Goal: Use online tool/utility: Utilize a website feature to perform a specific function

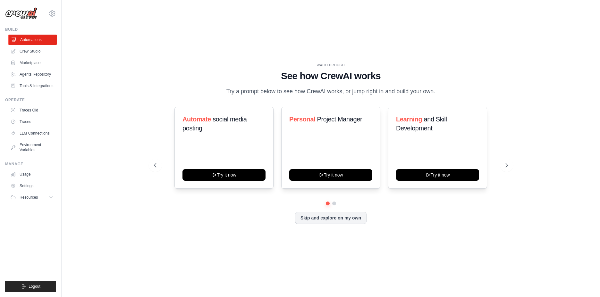
click at [29, 41] on link "Automations" at bounding box center [32, 40] width 48 height 10
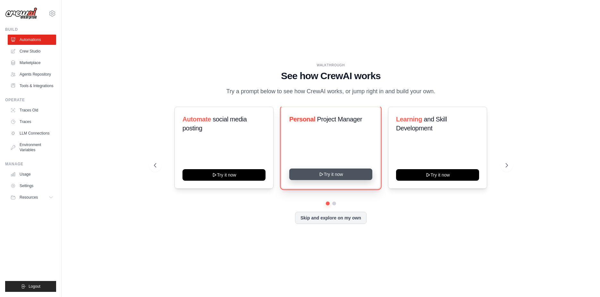
click at [321, 177] on icon at bounding box center [320, 174] width 5 height 5
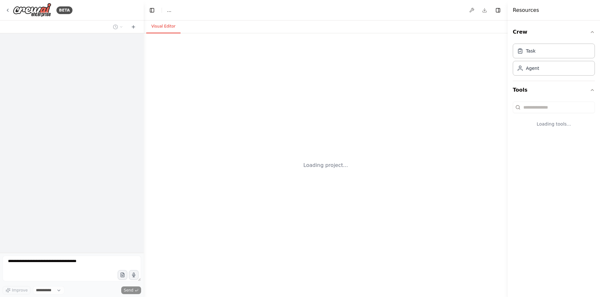
select select "****"
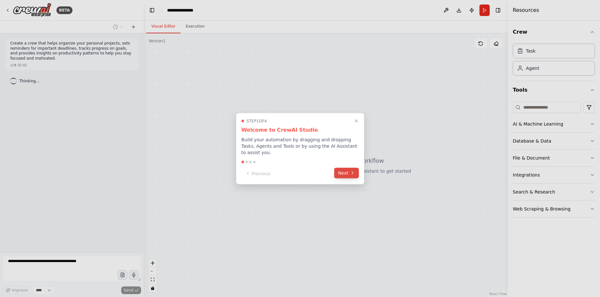
click at [344, 172] on button "Next" at bounding box center [346, 173] width 25 height 11
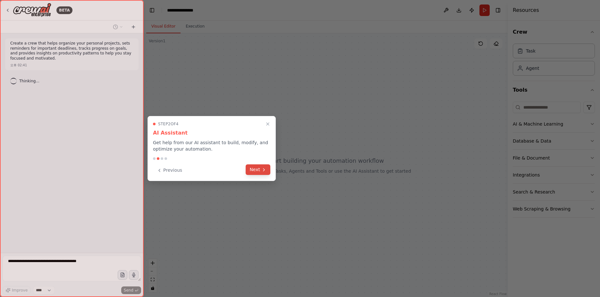
click at [266, 170] on icon at bounding box center [263, 169] width 5 height 5
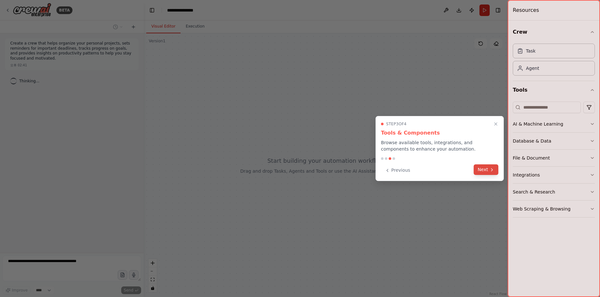
click at [478, 173] on button "Next" at bounding box center [486, 170] width 25 height 11
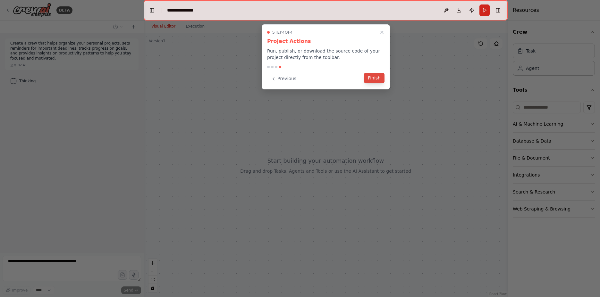
click at [369, 75] on button "Finish" at bounding box center [374, 78] width 21 height 11
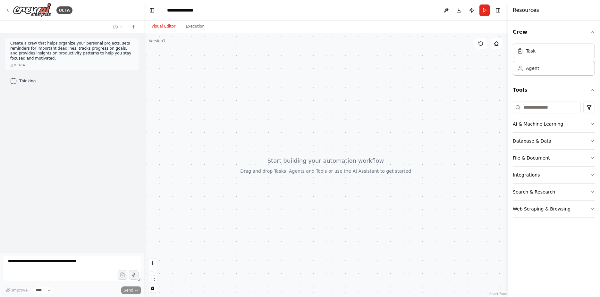
click at [86, 284] on div "Improve **** Send" at bounding box center [72, 275] width 139 height 39
click at [295, 163] on div at bounding box center [326, 165] width 364 height 264
click at [488, 9] on button "Run" at bounding box center [484, 10] width 10 height 12
click at [86, 291] on div "Improve **** Send" at bounding box center [72, 290] width 139 height 8
click at [520, 59] on div "Task Agent" at bounding box center [554, 58] width 82 height 35
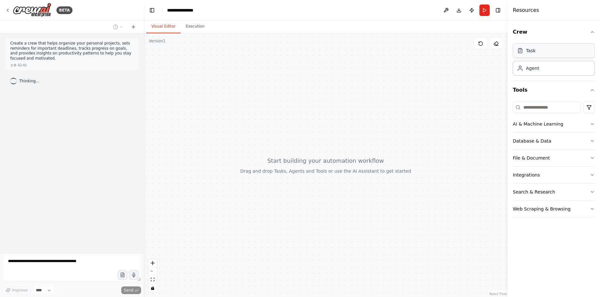
click at [530, 53] on div "Task" at bounding box center [531, 50] width 10 height 6
click at [533, 66] on div "Agent" at bounding box center [532, 68] width 13 height 6
click at [539, 113] on input at bounding box center [547, 108] width 68 height 12
click at [533, 130] on button "AI & Machine Learning" at bounding box center [554, 124] width 82 height 17
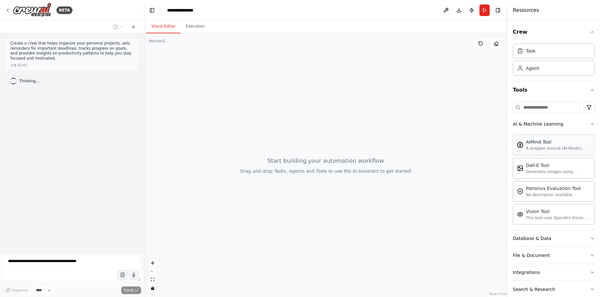
click at [544, 147] on div "A wrapper around [AI-Minds]([URL][DOMAIN_NAME]). Useful for when you need answe…" at bounding box center [558, 148] width 65 height 5
click at [554, 150] on div "A wrapper around [AI-Minds]([URL][DOMAIN_NAME]). Useful for when you need answe…" at bounding box center [558, 148] width 65 height 5
click at [525, 176] on div "Dall-E Tool Generates images using OpenAI's Dall-E model." at bounding box center [554, 168] width 82 height 21
click at [537, 194] on div "No description available" at bounding box center [553, 194] width 55 height 5
click at [543, 221] on div "Vision Tool This tool uses OpenAI's Vision API to describe the contents of an i…" at bounding box center [554, 214] width 82 height 21
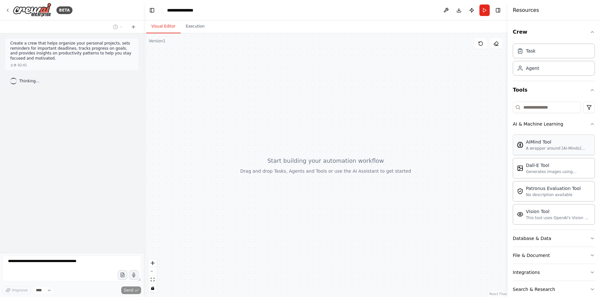
click at [545, 148] on div "A wrapper around [AI-Minds]([URL][DOMAIN_NAME]). Useful for when you need answe…" at bounding box center [558, 148] width 65 height 5
click at [27, 50] on p "Create a crew that helps organize your personal projects, sets reminders for im…" at bounding box center [71, 51] width 123 height 20
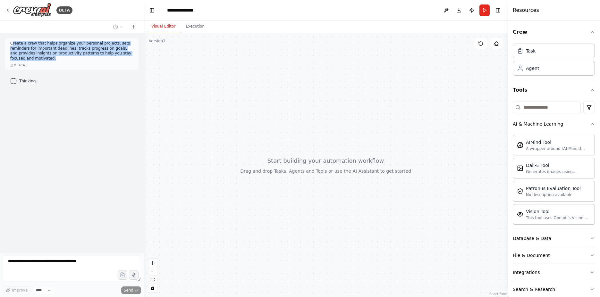
drag, startPoint x: 44, startPoint y: 60, endPoint x: 13, endPoint y: 46, distance: 33.9
click at [13, 46] on p "Create a crew that helps organize your personal projects, sets reminders for im…" at bounding box center [71, 51] width 123 height 20
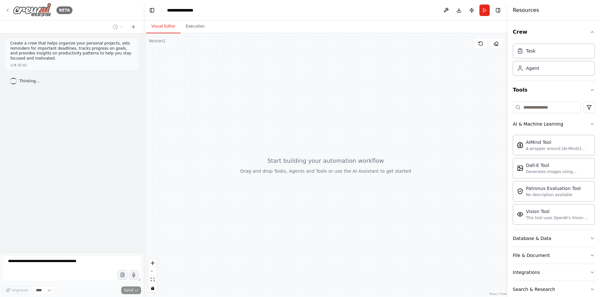
click at [30, 14] on img at bounding box center [32, 10] width 38 height 14
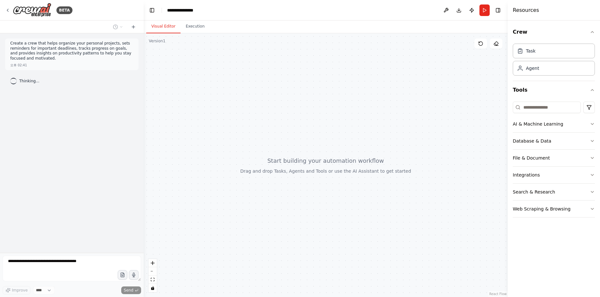
click at [8, 9] on icon at bounding box center [7, 10] width 5 height 5
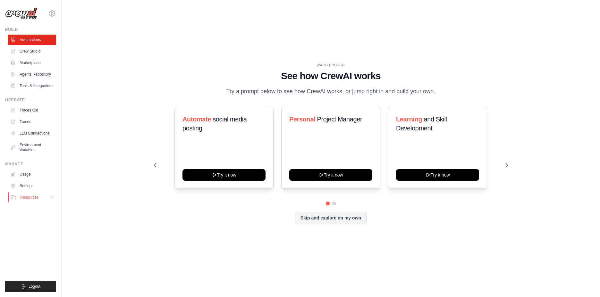
click at [41, 203] on button "Resources" at bounding box center [32, 197] width 48 height 10
click at [37, 50] on link "Crew Studio" at bounding box center [32, 51] width 48 height 10
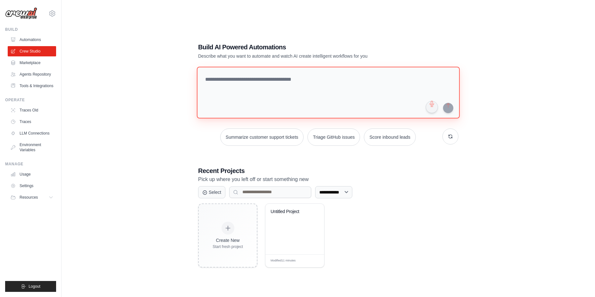
click at [272, 83] on textarea at bounding box center [328, 93] width 263 height 52
type textarea "*"
type textarea "**********"
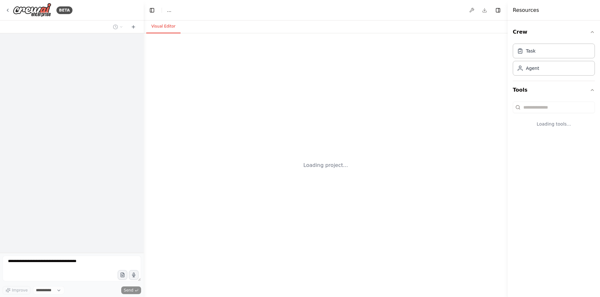
select select "****"
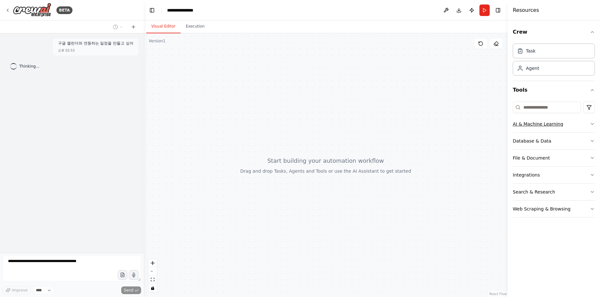
click at [559, 127] on button "AI & Machine Learning" at bounding box center [554, 124] width 82 height 17
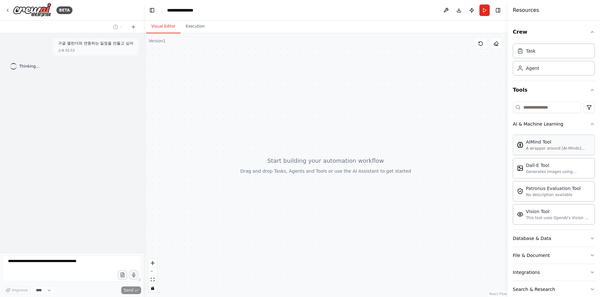
click at [558, 150] on div "A wrapper around [AI-Minds]([URL][DOMAIN_NAME]). Useful for when you need answe…" at bounding box center [558, 148] width 65 height 5
click at [543, 164] on div "Dall-E Tool" at bounding box center [558, 165] width 65 height 6
click at [540, 196] on div "No description available" at bounding box center [553, 194] width 55 height 5
click at [536, 217] on div "This tool uses OpenAI's Vision API to describe the contents of an image." at bounding box center [558, 217] width 65 height 5
click at [539, 142] on div "AIMind Tool" at bounding box center [558, 142] width 65 height 6
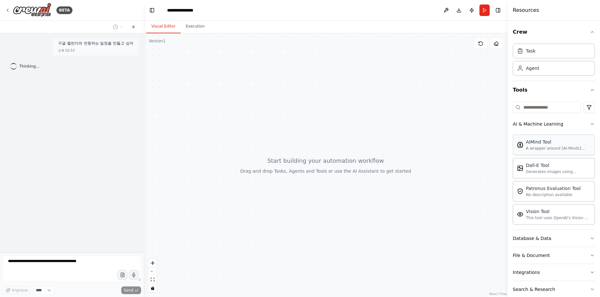
click at [539, 142] on div "AIMind Tool" at bounding box center [558, 142] width 65 height 6
click at [551, 107] on input at bounding box center [547, 108] width 68 height 12
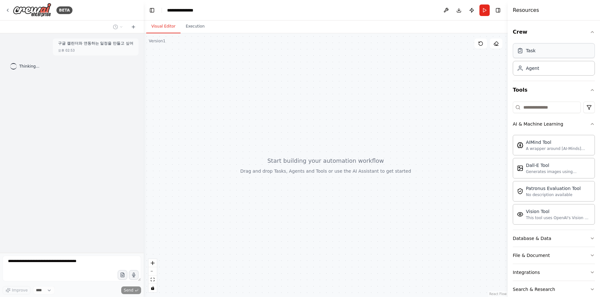
click at [540, 50] on div "Task" at bounding box center [554, 50] width 82 height 15
click at [541, 73] on div "Agent" at bounding box center [554, 68] width 82 height 15
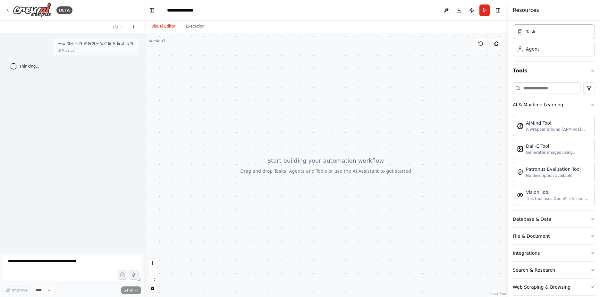
scroll to position [28, 0]
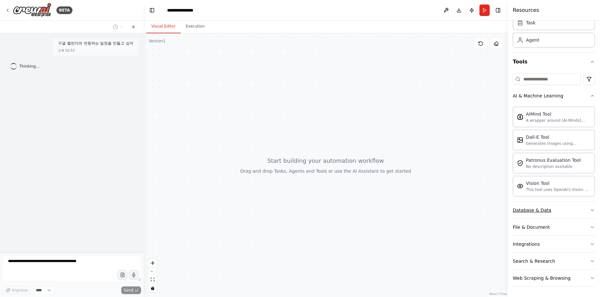
click at [536, 207] on div "Database & Data" at bounding box center [532, 210] width 38 height 6
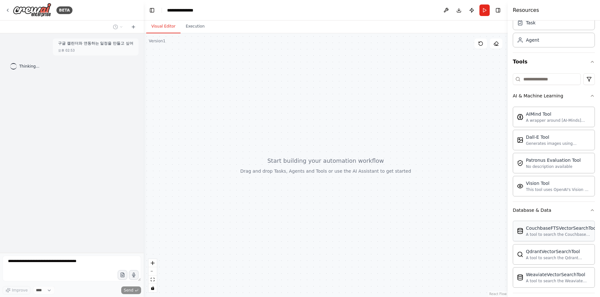
click at [536, 233] on div "A tool to search the Couchbase database for relevant information on internal do…" at bounding box center [561, 234] width 71 height 5
click at [537, 254] on div "QdrantVectorSearchTool" at bounding box center [558, 251] width 65 height 6
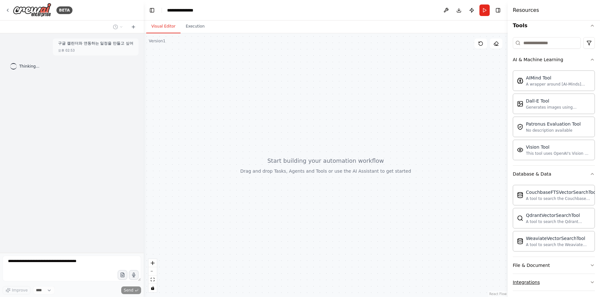
scroll to position [103, 0]
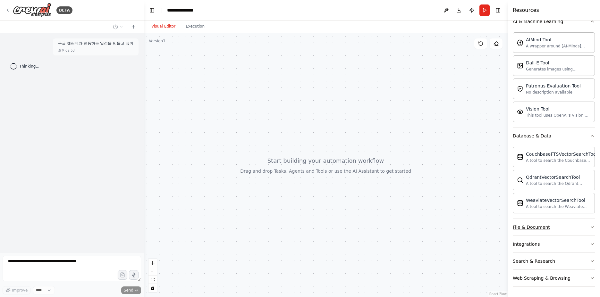
click at [534, 228] on div "File & Document" at bounding box center [531, 227] width 37 height 6
click at [539, 250] on div "A tool that can be used to semantic search a query from a CSV's content." at bounding box center [558, 251] width 65 height 5
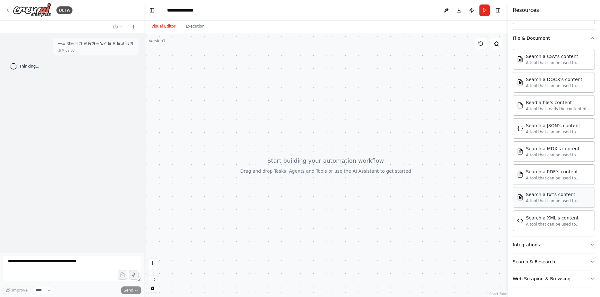
scroll to position [292, 0]
click at [537, 191] on div "Search a txt's content" at bounding box center [558, 194] width 65 height 6
